Goal: Information Seeking & Learning: Learn about a topic

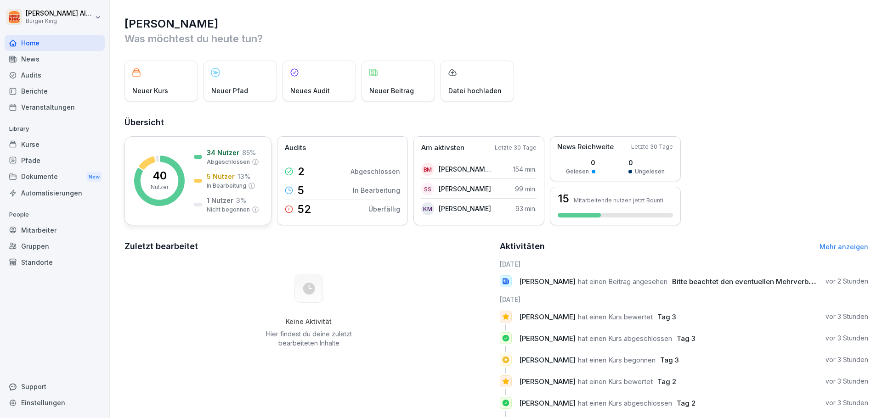
click at [174, 191] on rect at bounding box center [159, 181] width 51 height 51
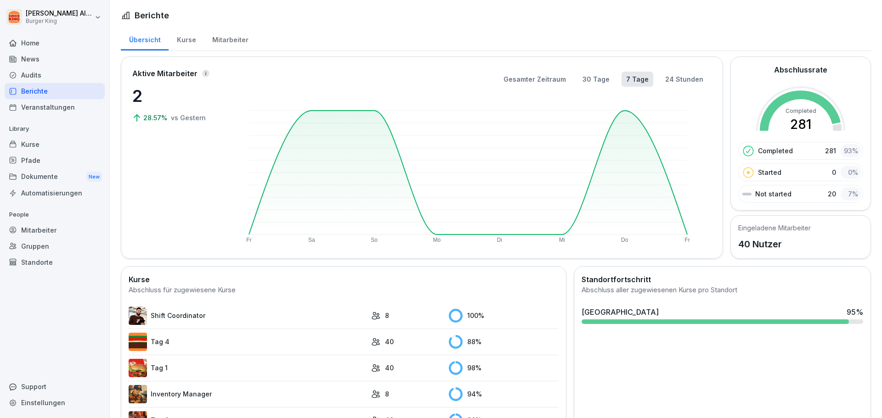
scroll to position [142, 0]
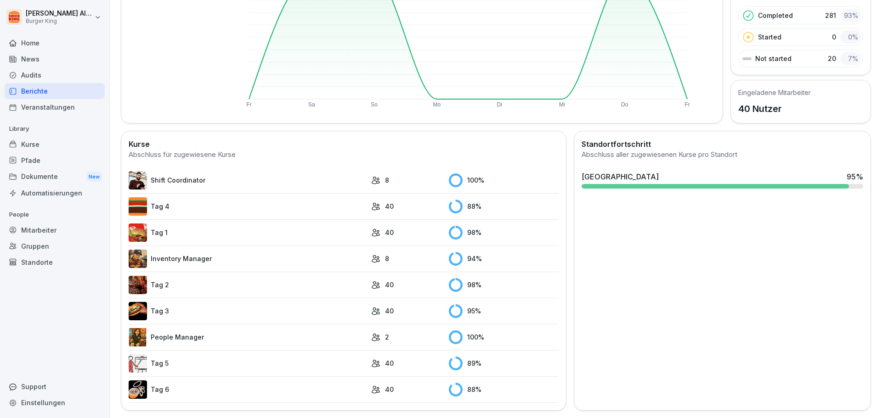
click at [198, 250] on link "Inventory Manager" at bounding box center [248, 259] width 238 height 18
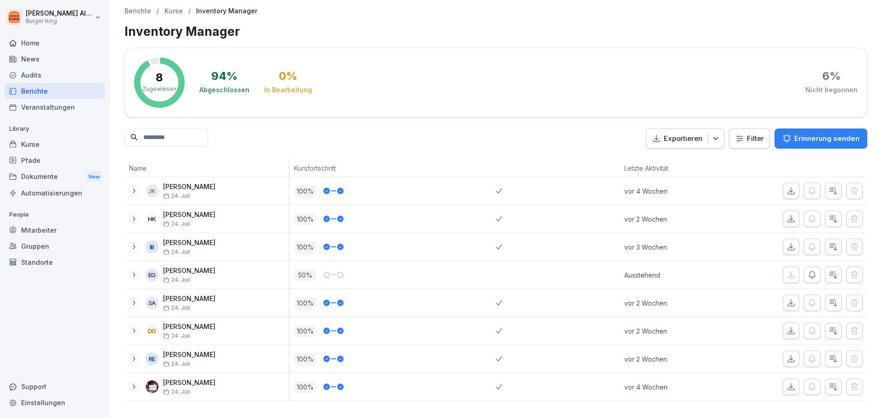
scroll to position [4, 0]
click at [175, 8] on p "Kurse" at bounding box center [173, 11] width 18 height 8
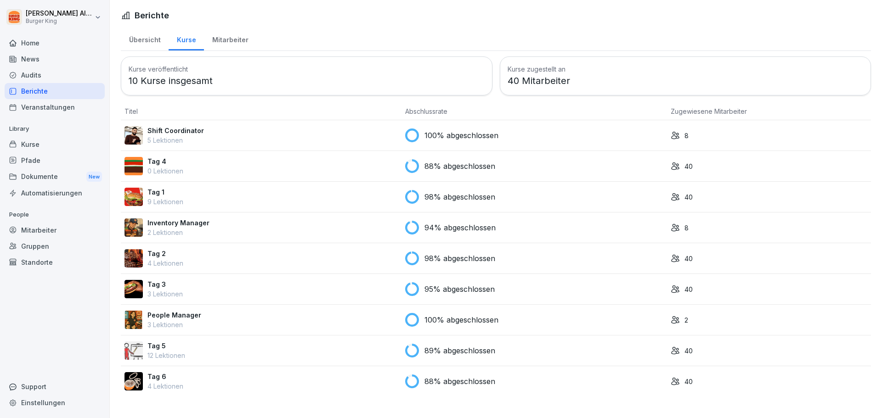
click at [262, 188] on div "Tag 1 9 Lektionen" at bounding box center [260, 196] width 273 height 19
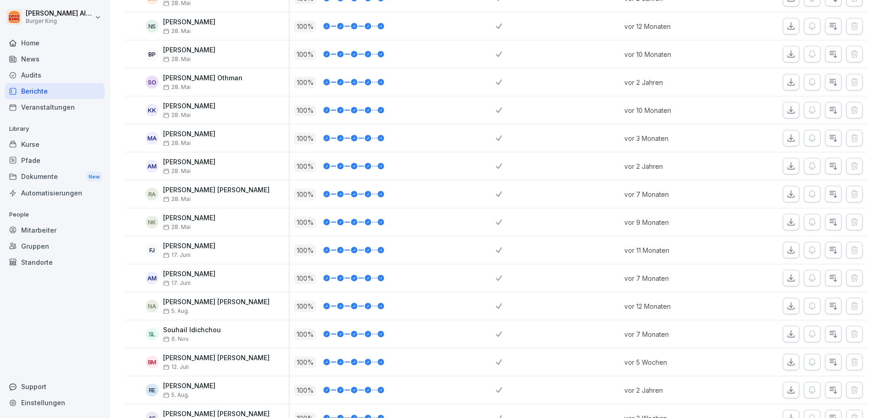
scroll to position [533, 0]
